Goal: Find specific page/section: Find specific page/section

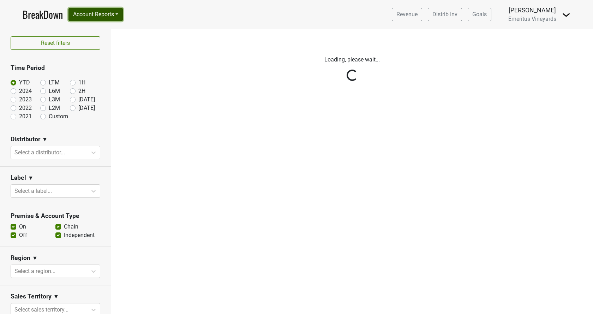
click at [115, 10] on button "Account Reports" at bounding box center [95, 14] width 54 height 13
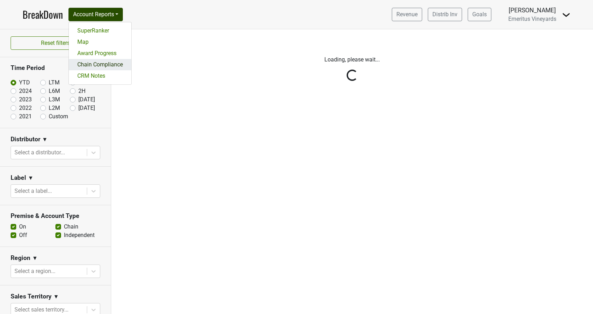
click at [102, 65] on link "Chain Compliance" at bounding box center [100, 64] width 62 height 11
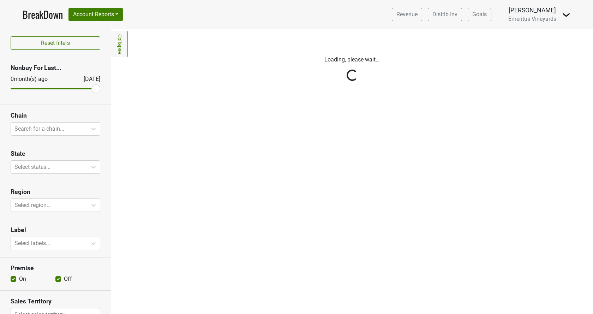
click at [57, 128] on div "Reset filters Nonbuy For Last... [DATE] [DATE] Chain Search for a chain... Stat…" at bounding box center [55, 171] width 111 height 284
click at [57, 128] on div "Reset filters Nonbuy For Last... 0 month(s) ago Aug '25 Chain Search for a chai…" at bounding box center [55, 171] width 111 height 284
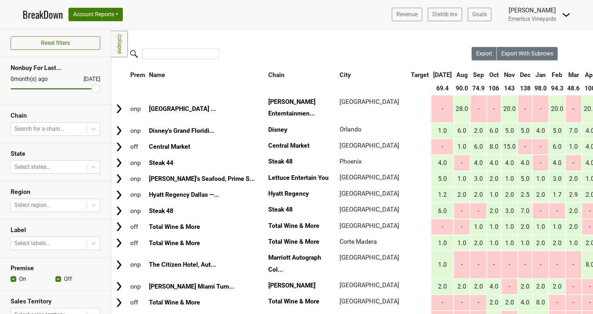
click at [57, 128] on div at bounding box center [48, 129] width 69 height 10
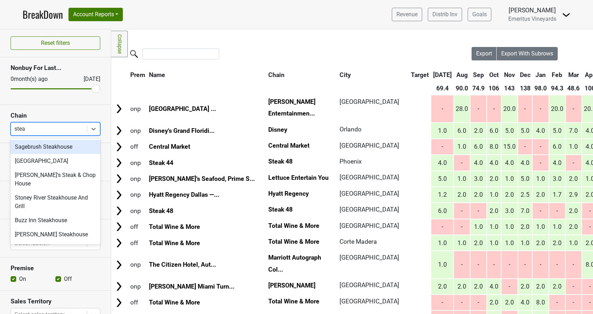
type input "steak"
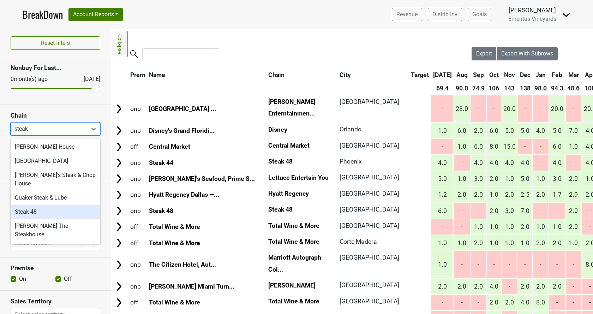
click at [41, 205] on div "Steak 48" at bounding box center [56, 212] width 90 height 14
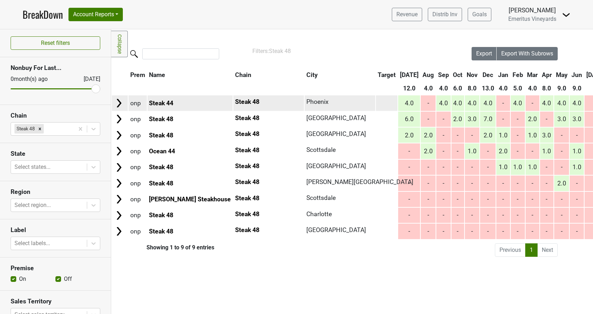
click at [117, 105] on img at bounding box center [119, 103] width 11 height 11
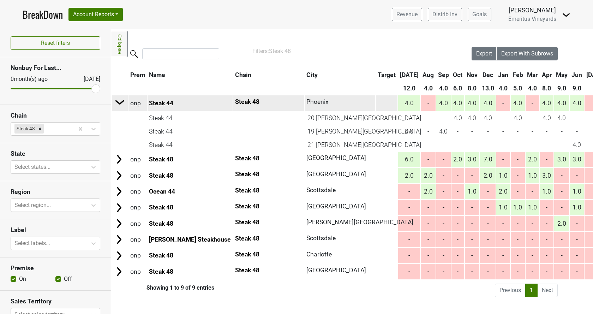
click at [117, 105] on img at bounding box center [120, 102] width 11 height 11
